Goal: Navigation & Orientation: Find specific page/section

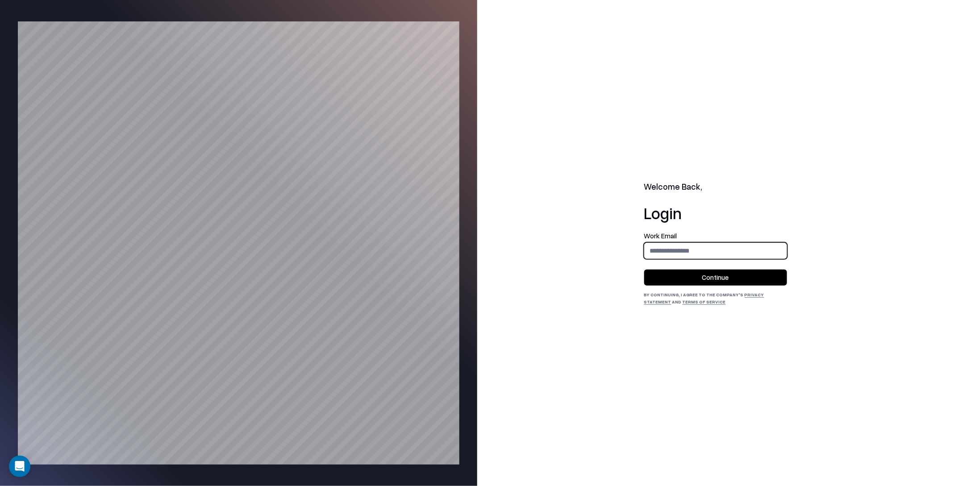
click at [662, 258] on input "email" at bounding box center [716, 250] width 142 height 17
type input "**********"
click at [699, 272] on button "Continue" at bounding box center [715, 278] width 143 height 16
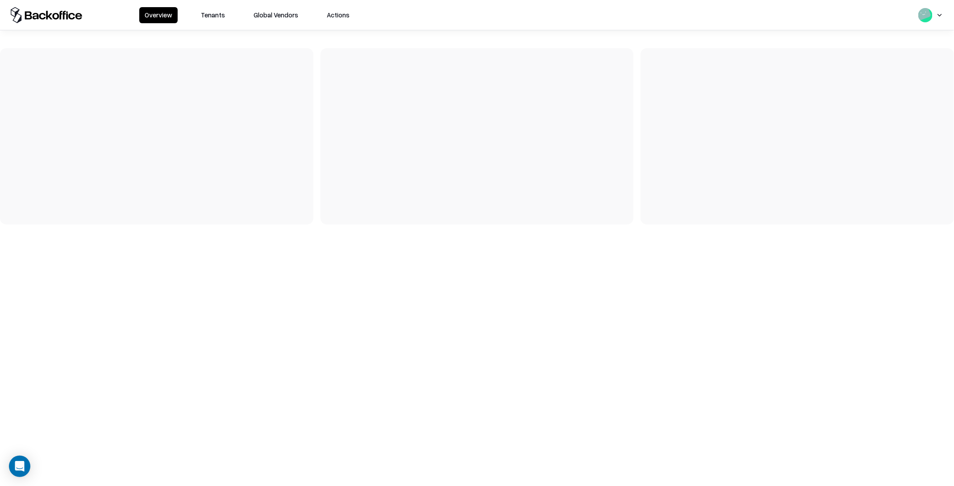
click at [210, 17] on button "Tenants" at bounding box center [213, 15] width 35 height 16
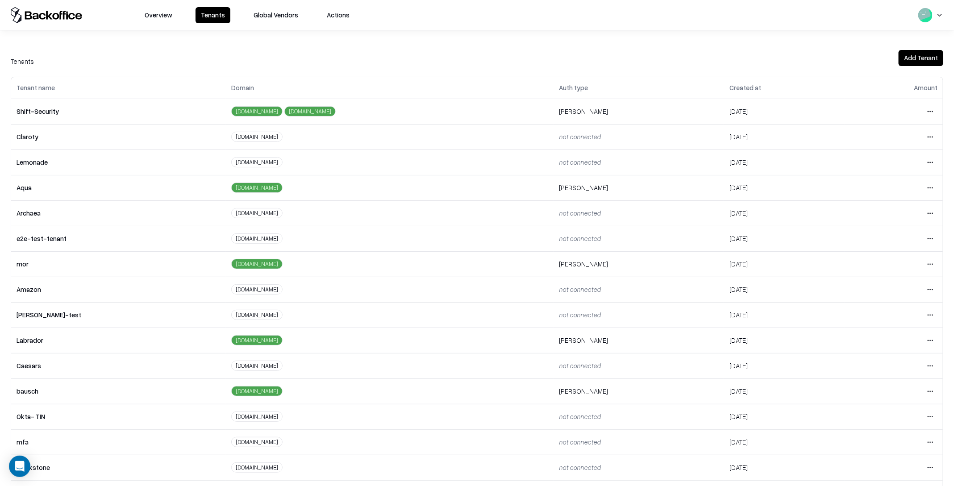
scroll to position [53, 0]
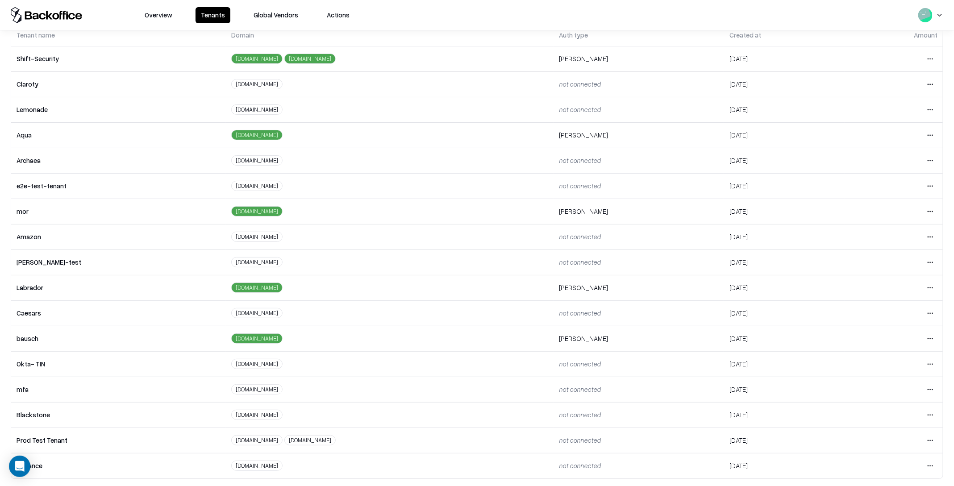
click at [930, 337] on html "Overview Tenants Global Vendors Actions Tenants Add Tenant Tenant name Domain A…" at bounding box center [477, 243] width 954 height 486
click at [863, 409] on div "Login to tenant" at bounding box center [894, 411] width 96 height 18
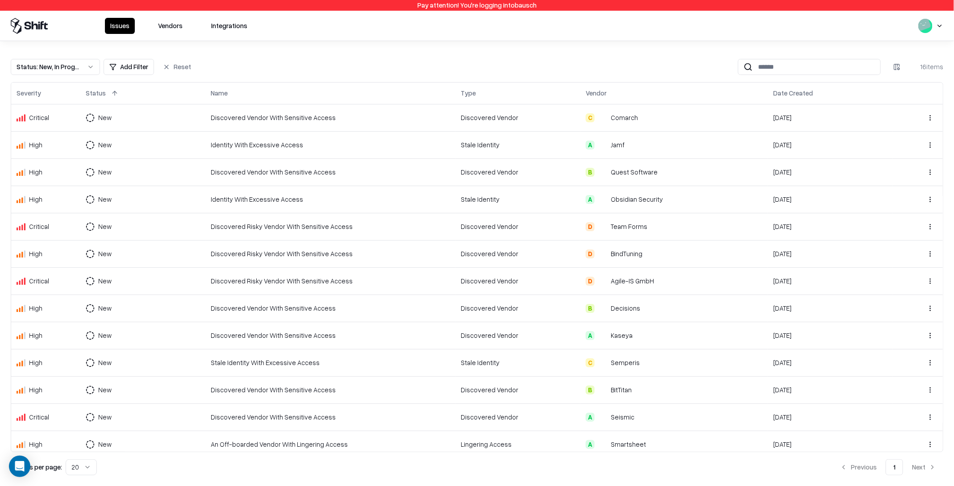
click at [386, 177] on td "Discovered Vendor With Sensitive Access" at bounding box center [330, 172] width 250 height 27
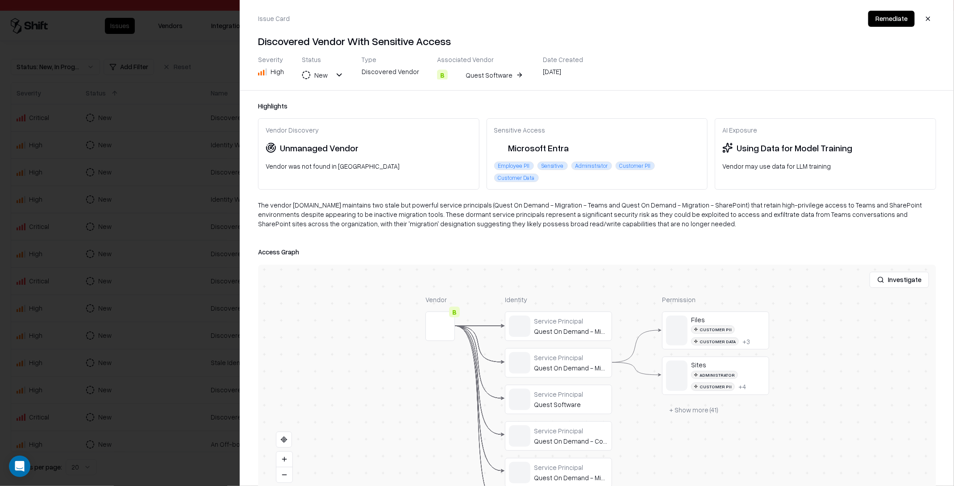
click at [195, 123] on div at bounding box center [477, 243] width 954 height 486
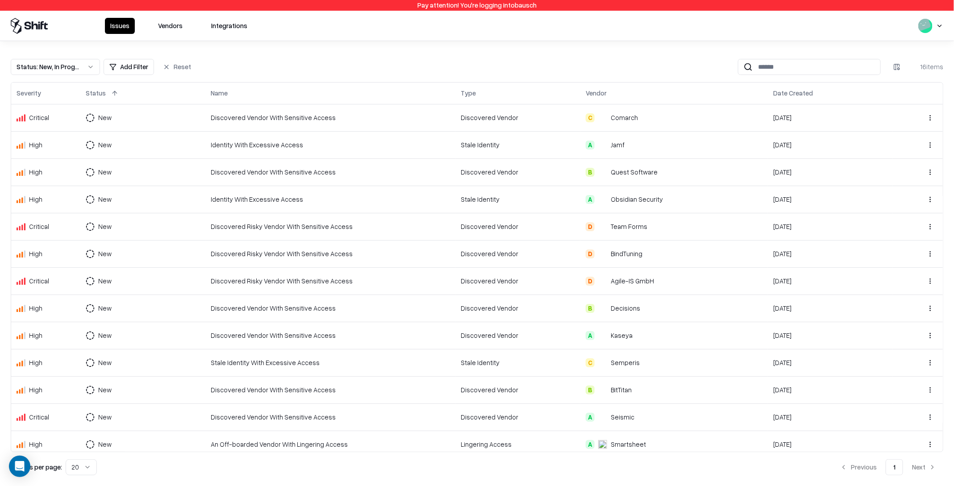
click at [620, 114] on div "Comarch" at bounding box center [624, 117] width 27 height 9
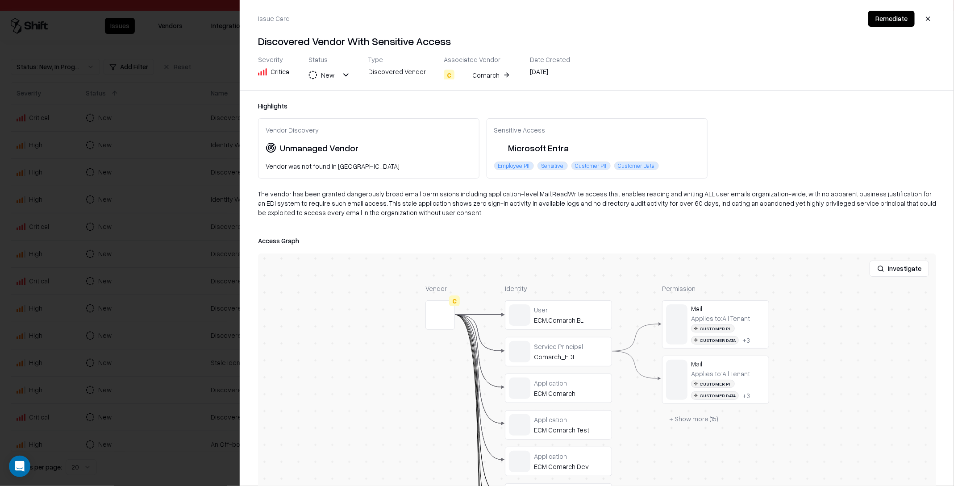
click at [158, 119] on div at bounding box center [477, 243] width 954 height 486
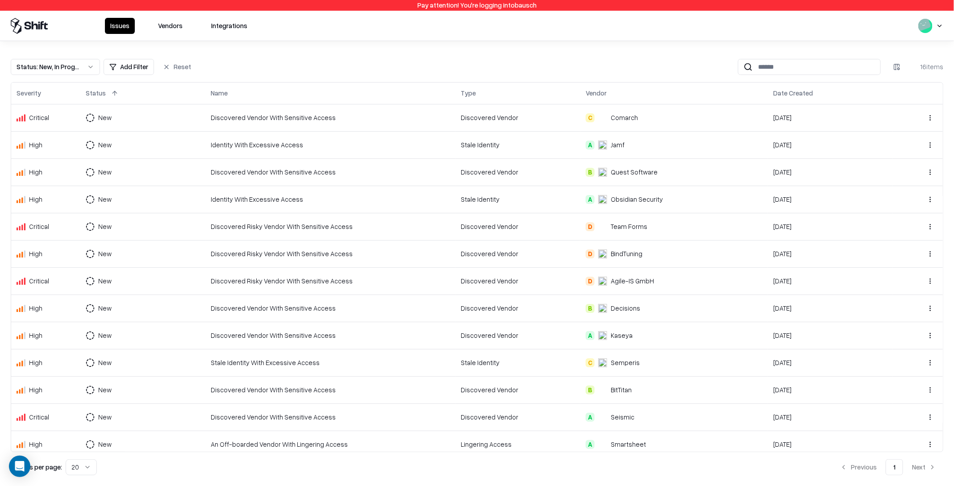
click at [171, 29] on button "Vendors" at bounding box center [170, 26] width 35 height 16
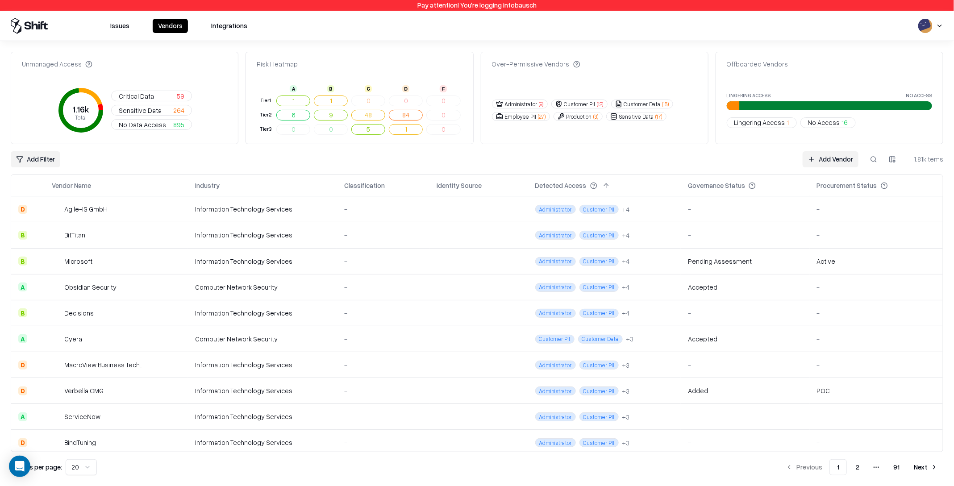
scroll to position [14, 0]
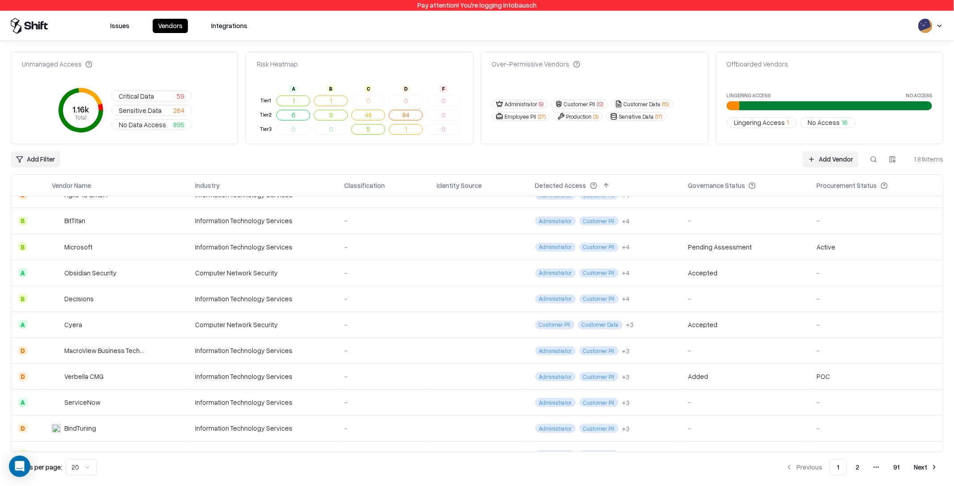
click at [76, 247] on div "Microsoft" at bounding box center [78, 246] width 28 height 9
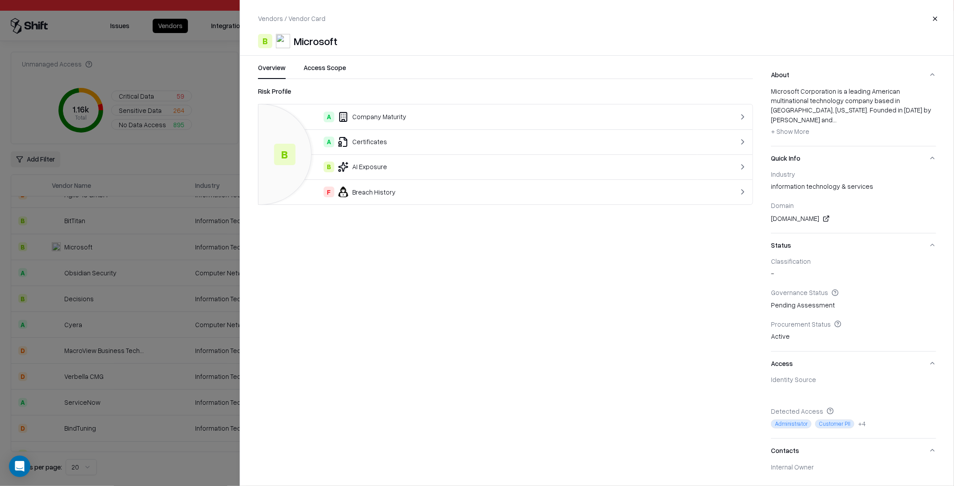
click at [104, 241] on div at bounding box center [477, 243] width 954 height 486
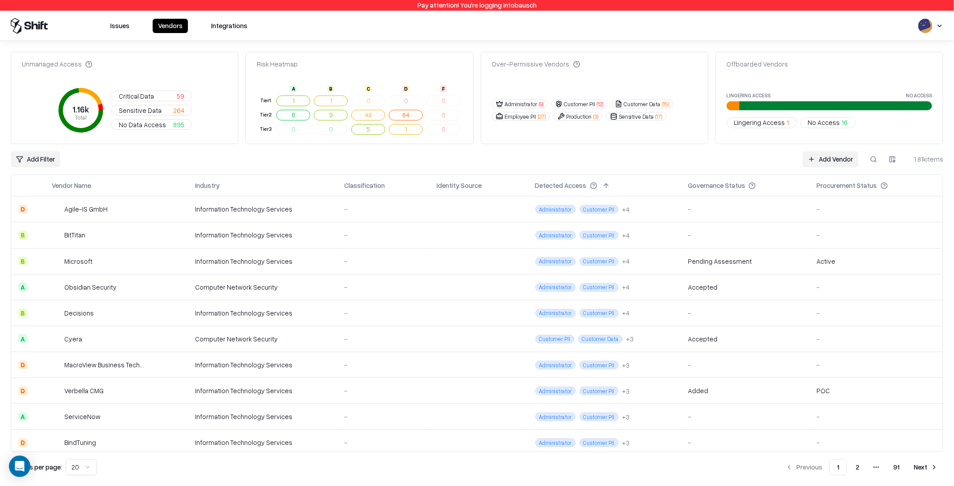
click at [77, 470] on html "Pay attention! You're logging into bausch Issues Vendors Integrations Unmanaged…" at bounding box center [477, 243] width 954 height 486
click at [677, 474] on html "Pay attention! You're logging into bausch Issues Vendors Integrations Unmanaged…" at bounding box center [477, 243] width 954 height 486
click at [350, 167] on div "Unmanaged Access 1.16k Total Critical Data 59 Sensitive Data 264 No Data Access…" at bounding box center [477, 264] width 933 height 424
click at [370, 164] on div "Add Filter Add Vendor 1.81k items" at bounding box center [477, 159] width 933 height 16
